Goal: Navigation & Orientation: Find specific page/section

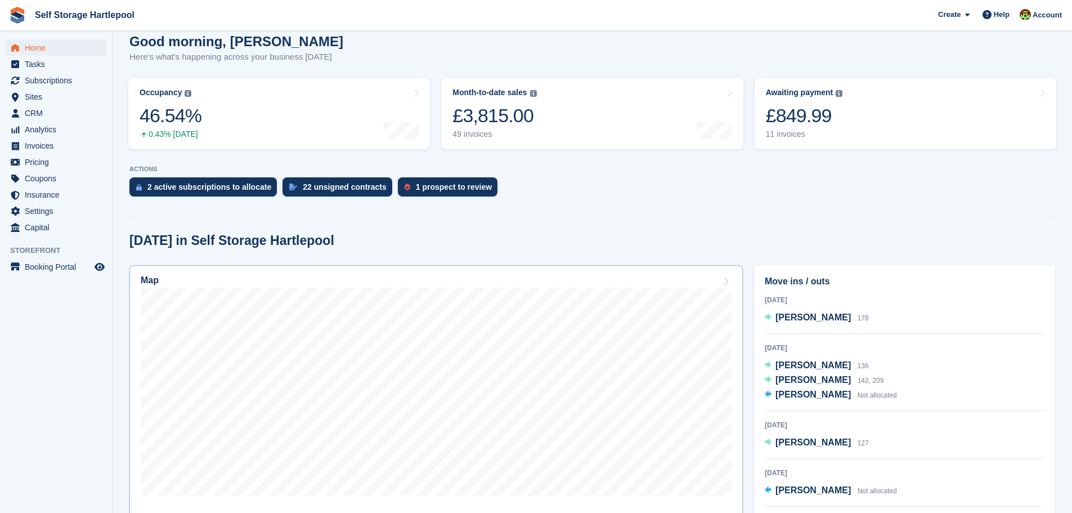
scroll to position [113, 0]
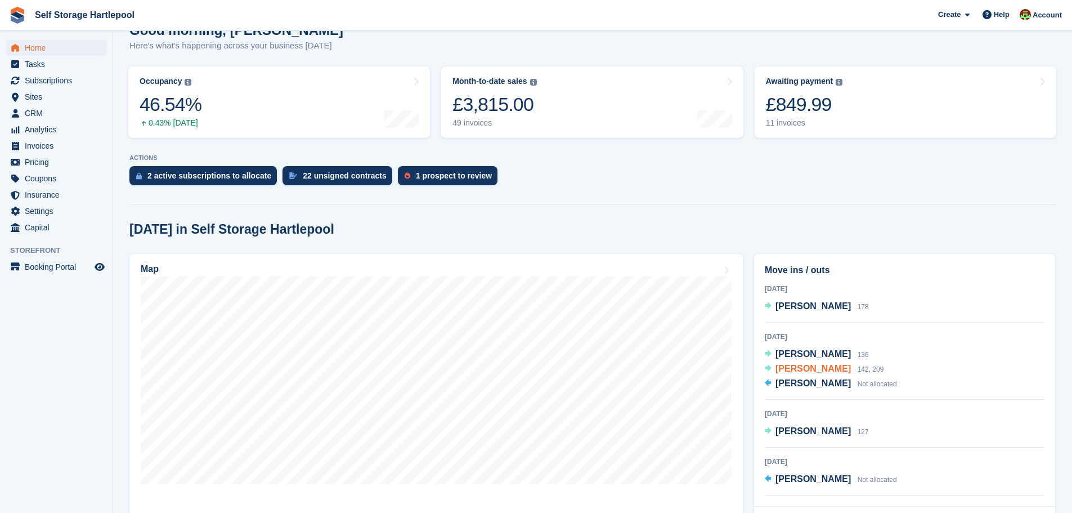
click at [811, 369] on span "[PERSON_NAME]" at bounding box center [813, 369] width 75 height 10
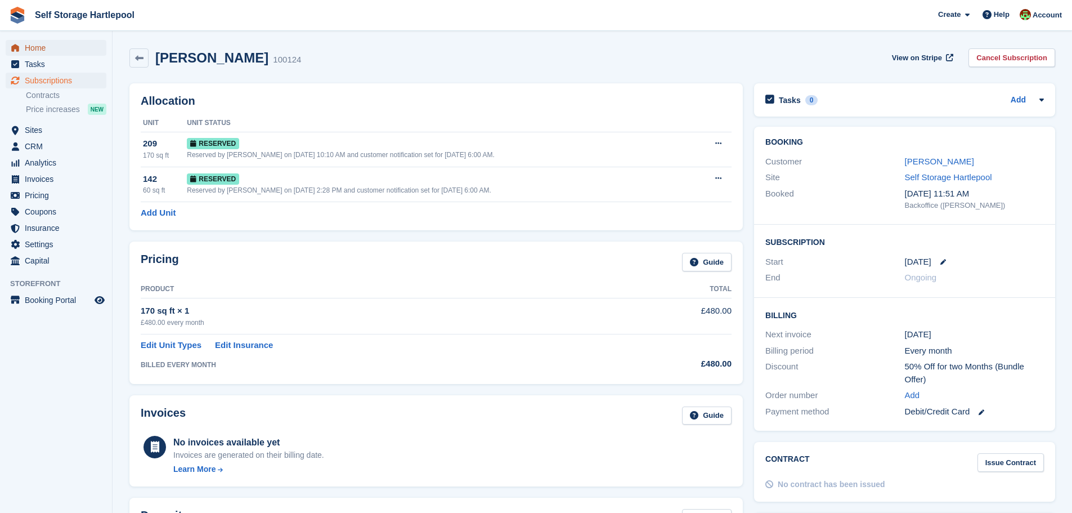
click at [60, 52] on span "Home" at bounding box center [59, 48] width 68 height 16
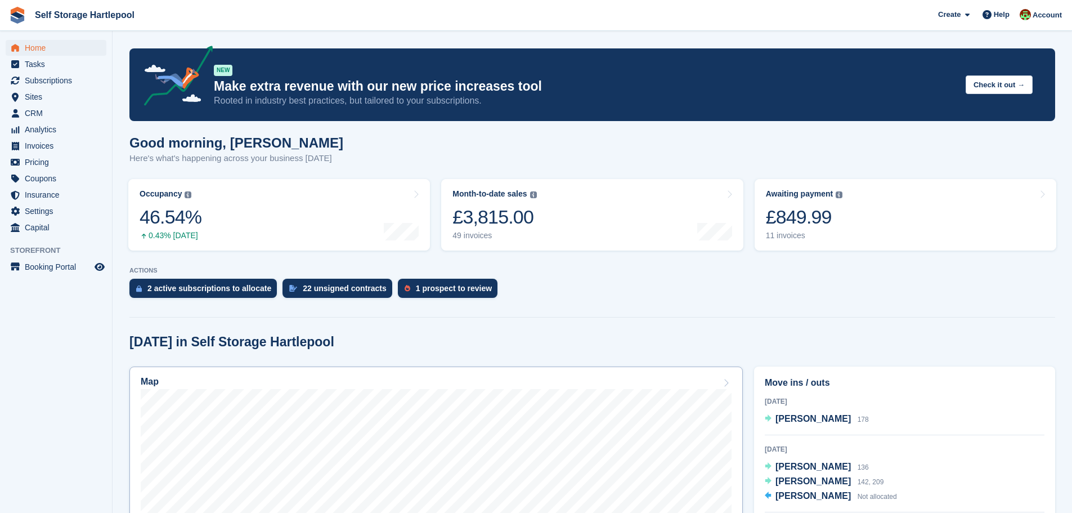
scroll to position [56, 0]
